Goal: Transaction & Acquisition: Book appointment/travel/reservation

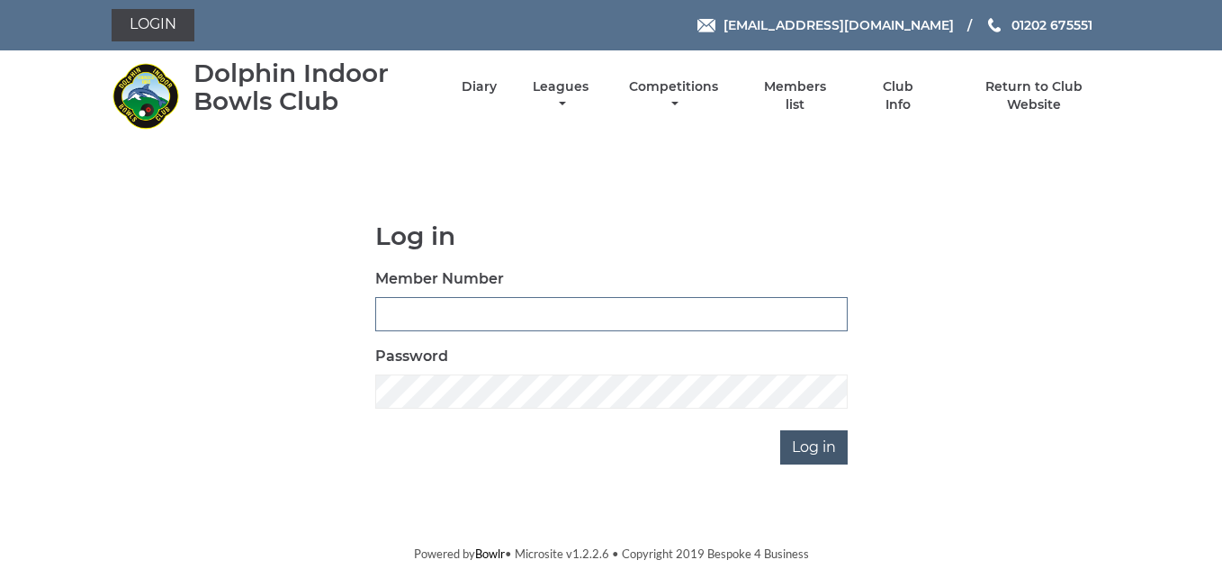
type input "3783"
click at [807, 443] on input "Log in" at bounding box center [814, 447] width 68 height 34
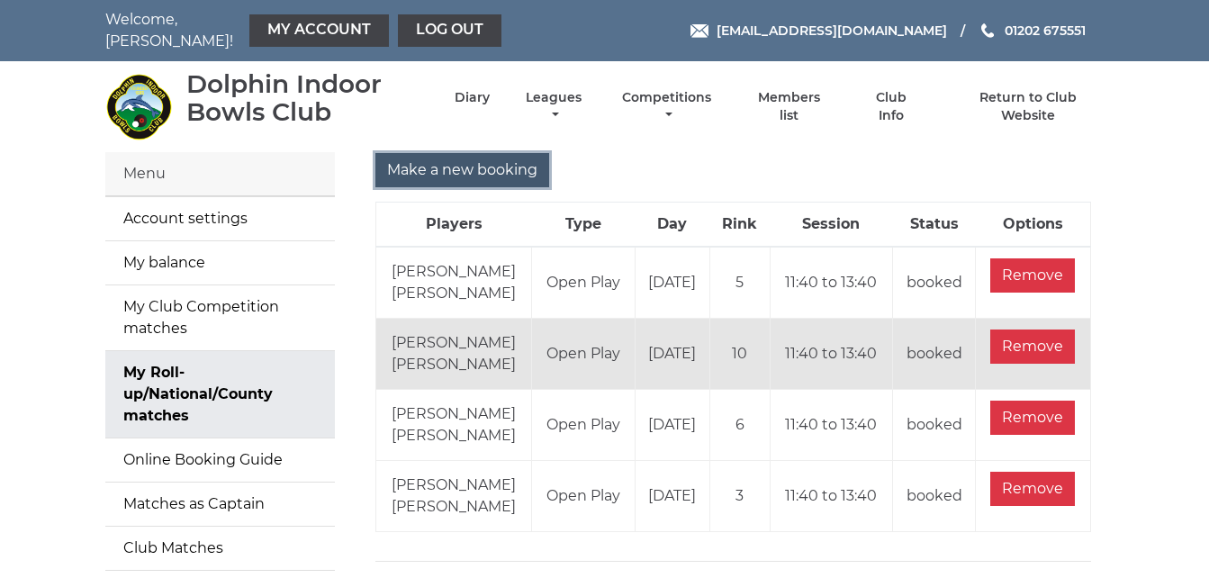
click at [467, 159] on input "Make a new booking" at bounding box center [462, 170] width 174 height 34
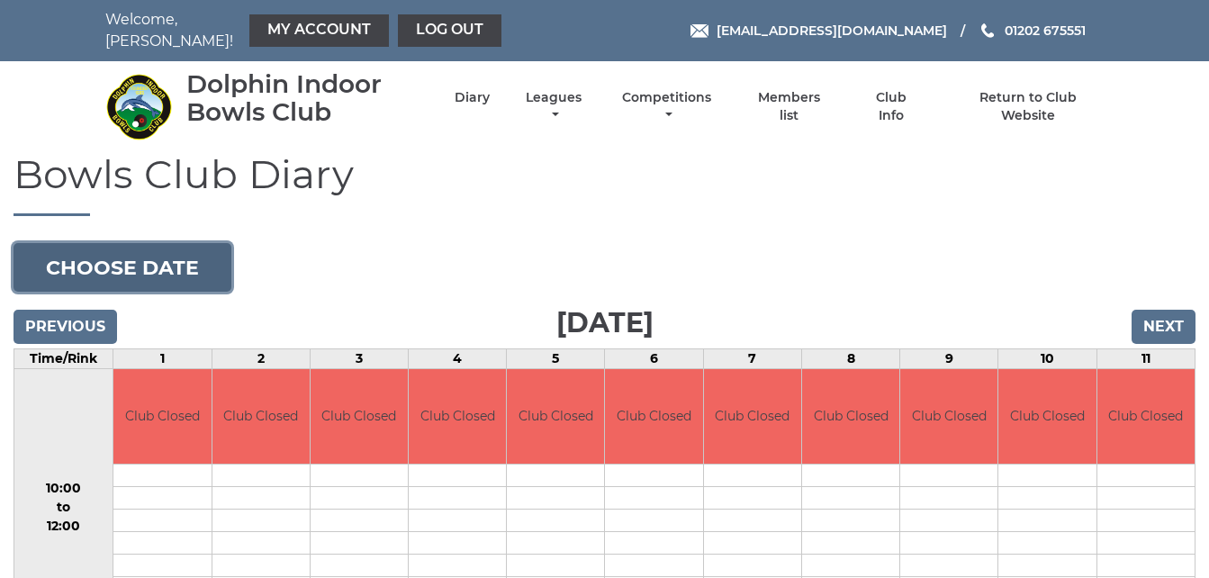
click at [186, 251] on button "Choose date" at bounding box center [123, 267] width 218 height 49
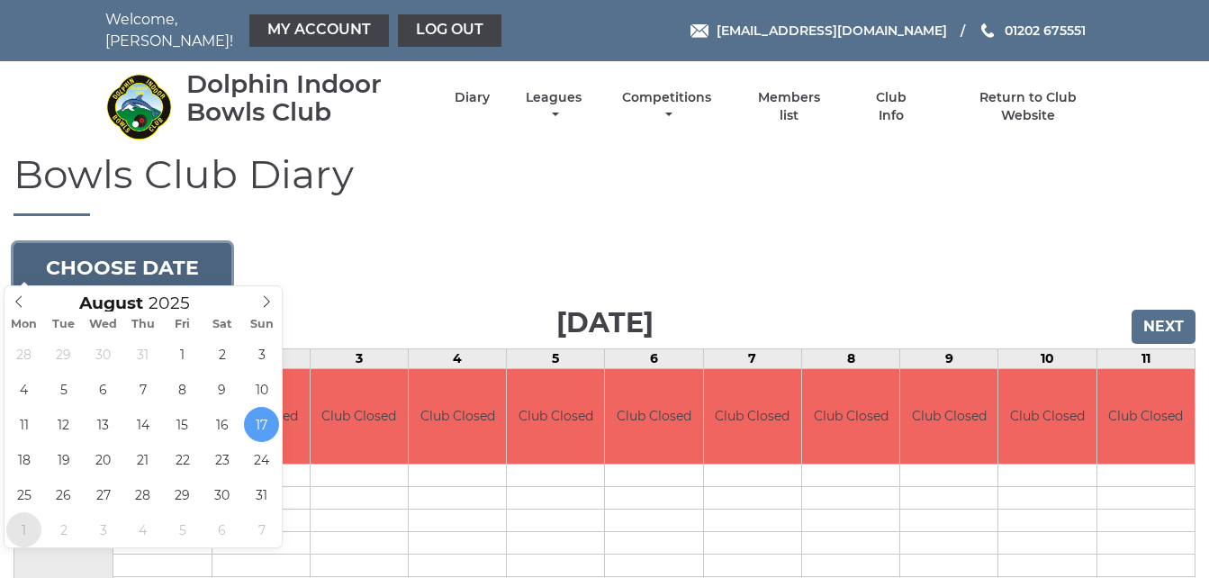
type input "2025-09-01"
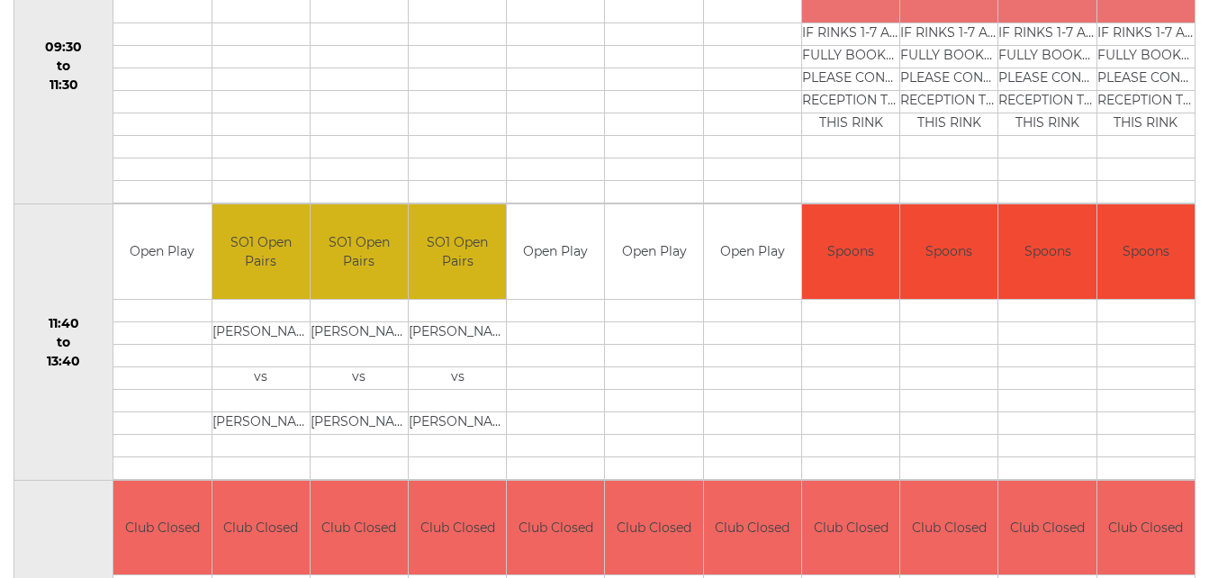
scroll to position [720, 0]
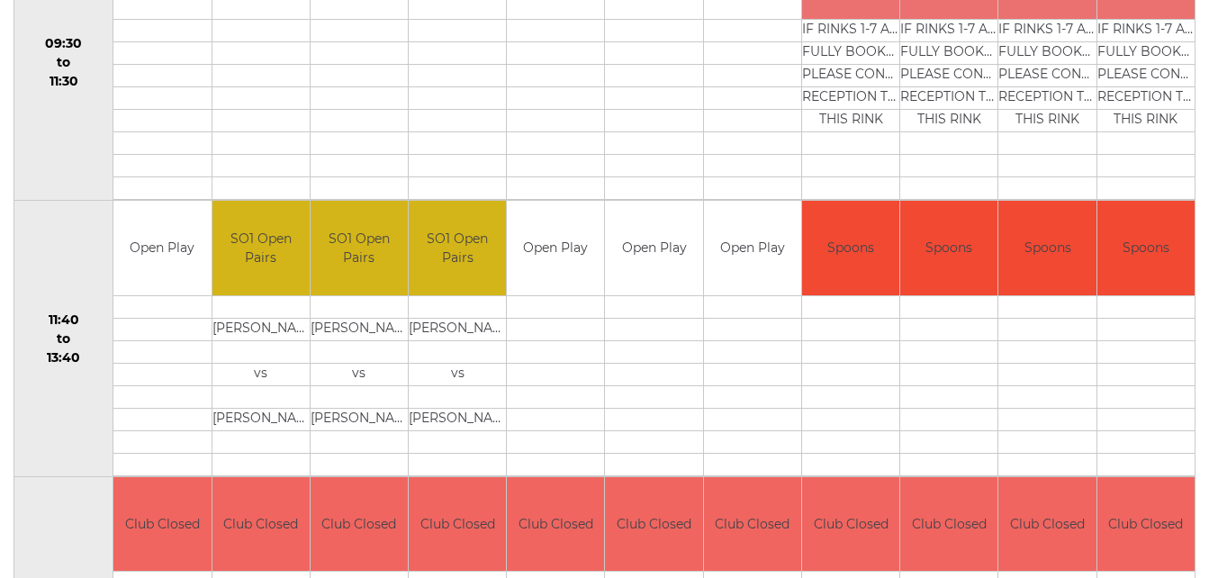
click at [84, 235] on td "11:40 to 13:40" at bounding box center [63, 339] width 99 height 276
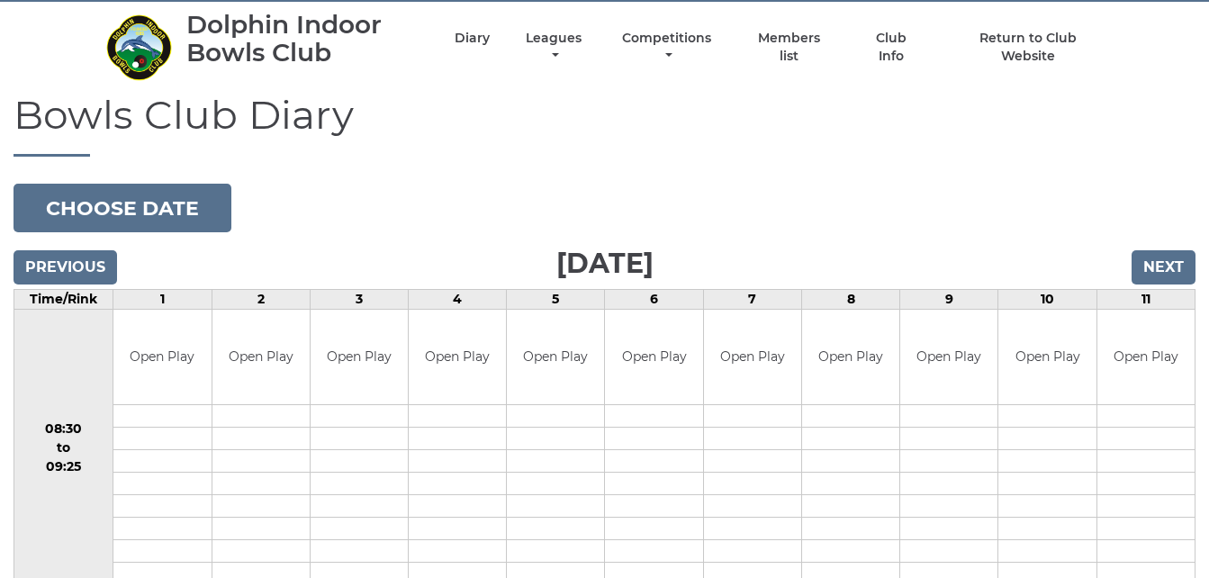
scroll to position [0, 0]
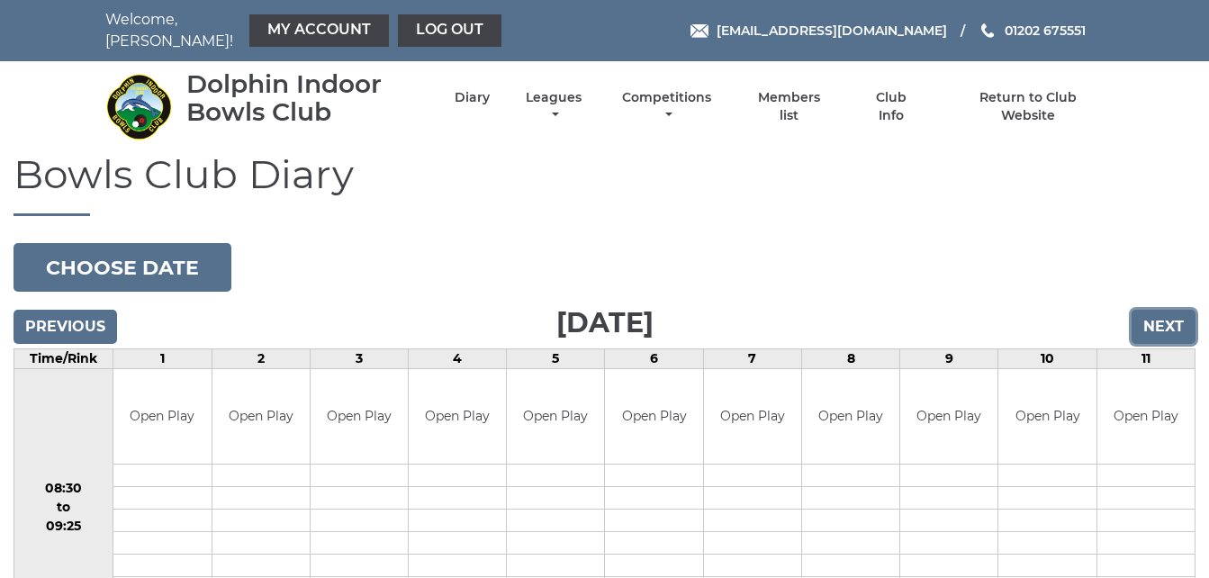
click at [1162, 314] on input "Next" at bounding box center [1163, 327] width 64 height 34
click at [1171, 310] on input "Next" at bounding box center [1163, 327] width 64 height 34
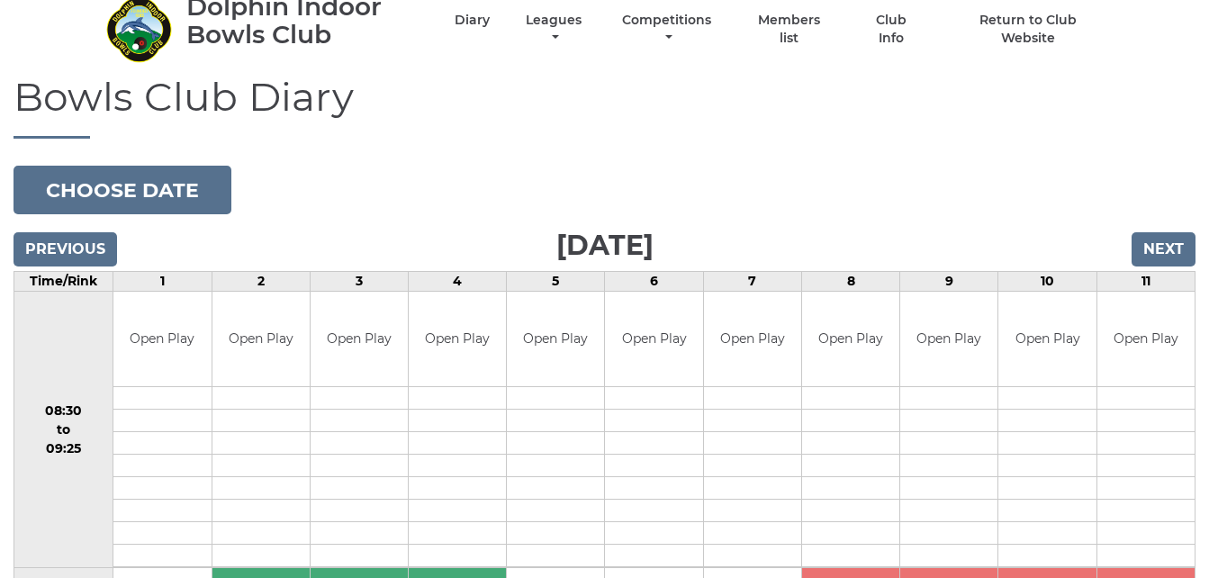
scroll to position [72, 0]
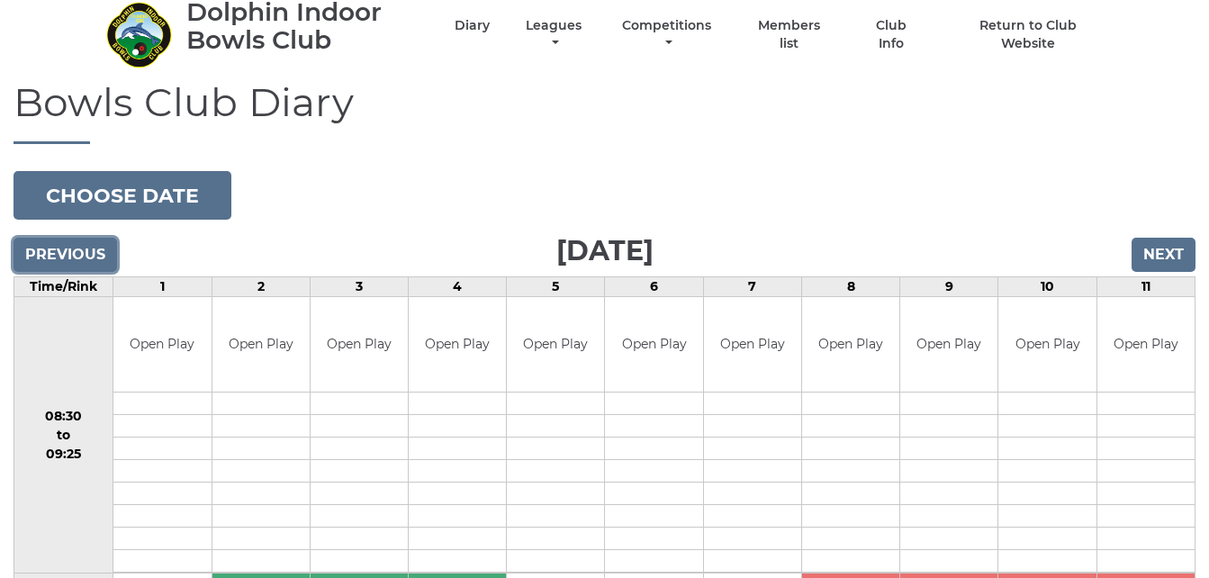
click at [103, 244] on input "Previous" at bounding box center [66, 255] width 104 height 34
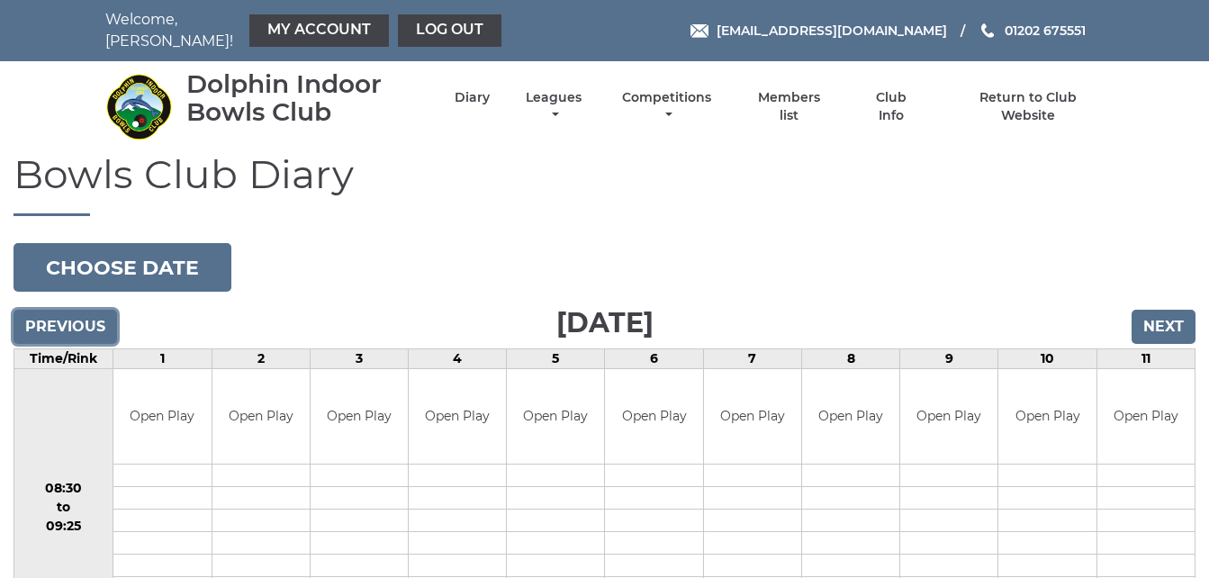
click at [75, 316] on input "Previous" at bounding box center [66, 327] width 104 height 34
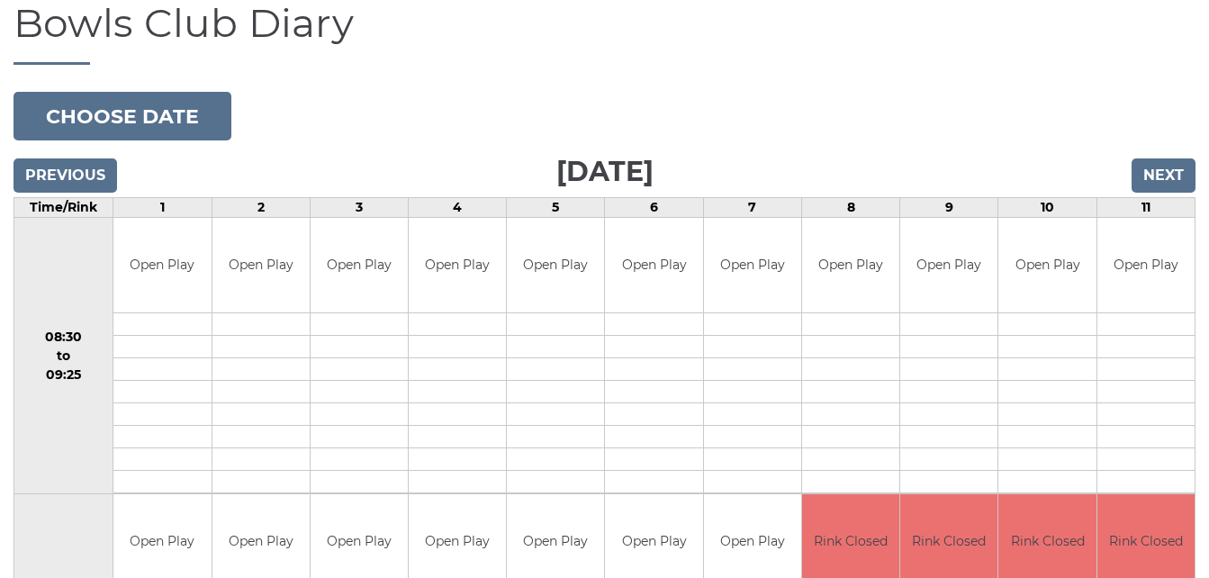
scroll to position [108, 0]
